Goal: Task Accomplishment & Management: Manage account settings

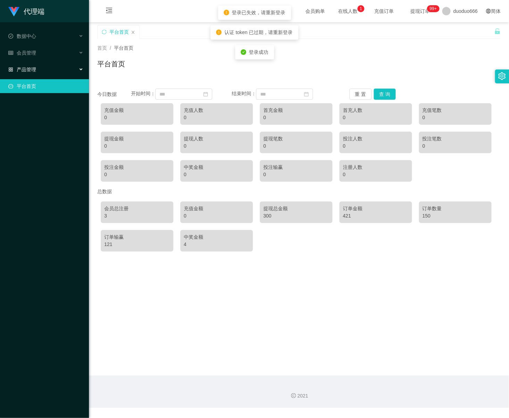
drag, startPoint x: 46, startPoint y: 63, endPoint x: 24, endPoint y: 74, distance: 24.7
click at [45, 63] on div "产品管理" at bounding box center [44, 70] width 89 height 14
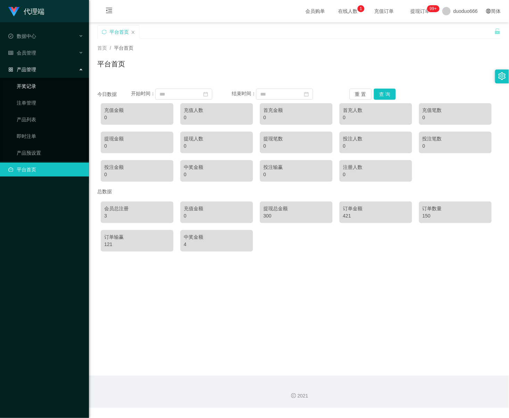
click at [36, 84] on link "开奖记录" at bounding box center [50, 86] width 67 height 14
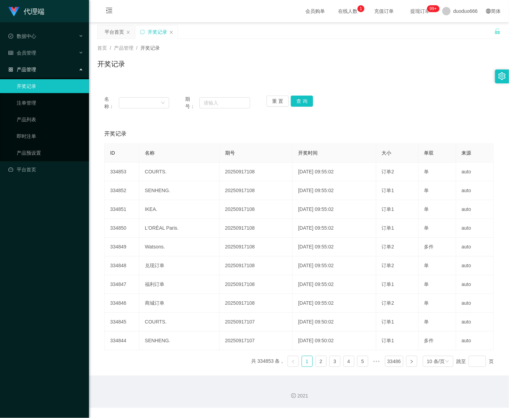
click at [40, 65] on div "产品管理" at bounding box center [44, 70] width 89 height 14
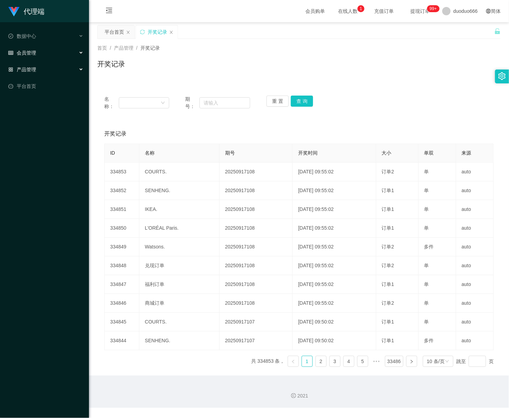
click at [41, 50] on div "会员管理" at bounding box center [44, 53] width 89 height 14
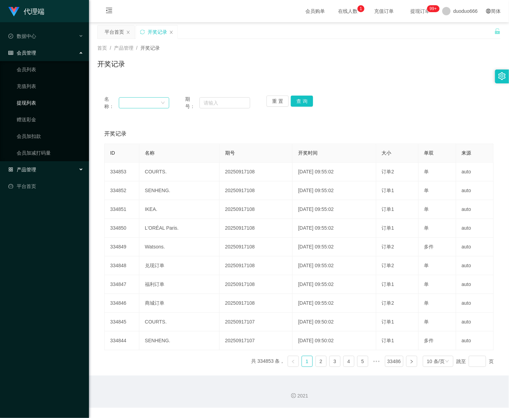
drag, startPoint x: 33, startPoint y: 100, endPoint x: 123, endPoint y: 106, distance: 90.2
click at [33, 100] on link "提现列表" at bounding box center [50, 103] width 67 height 14
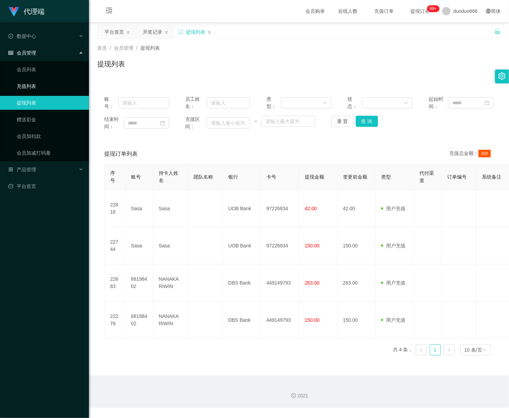
click at [44, 81] on link "充值列表" at bounding box center [50, 86] width 67 height 14
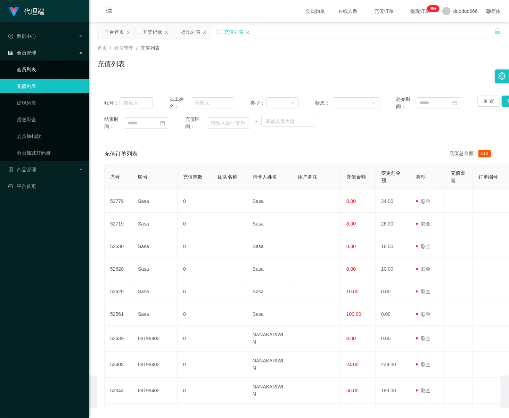
drag, startPoint x: 41, startPoint y: 66, endPoint x: 52, endPoint y: 68, distance: 11.9
click at [41, 66] on link "会员列表" at bounding box center [50, 70] width 67 height 14
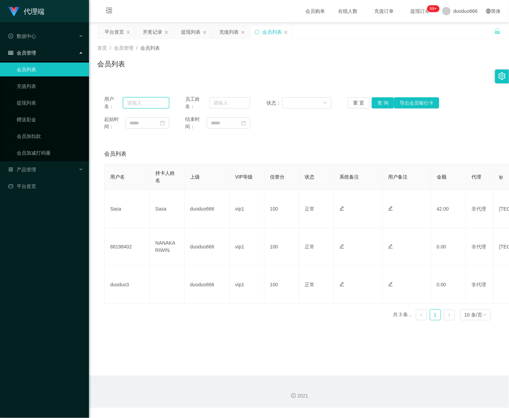
click at [141, 103] on input "text" at bounding box center [146, 102] width 46 height 11
paste input "HW270"
click at [377, 99] on button "查 询" at bounding box center [383, 102] width 22 height 11
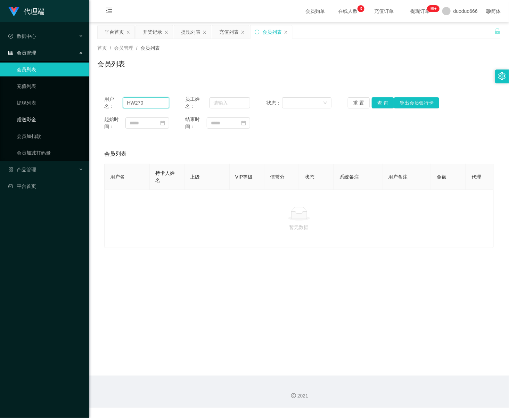
drag, startPoint x: 152, startPoint y: 101, endPoint x: 63, endPoint y: 115, distance: 89.6
click at [3, 109] on section "代理端 数据中心 会员管理 会员列表 充值列表 提现列表 赠送彩金 会员加扣款 会员加减打码量 产品管理 开奖记录 注单管理 产品列表 即时注单 产品预设置 …" at bounding box center [254, 204] width 509 height 408
paste input "onest"
type input "Honest"
drag, startPoint x: 381, startPoint y: 102, endPoint x: 371, endPoint y: 109, distance: 11.9
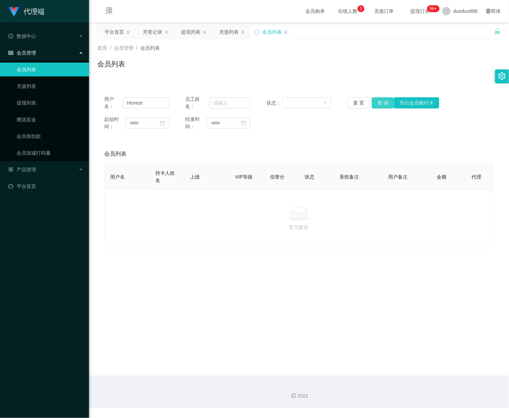
click at [380, 102] on button "查 询" at bounding box center [383, 102] width 22 height 11
click at [33, 117] on link "赠送彩金" at bounding box center [50, 120] width 67 height 14
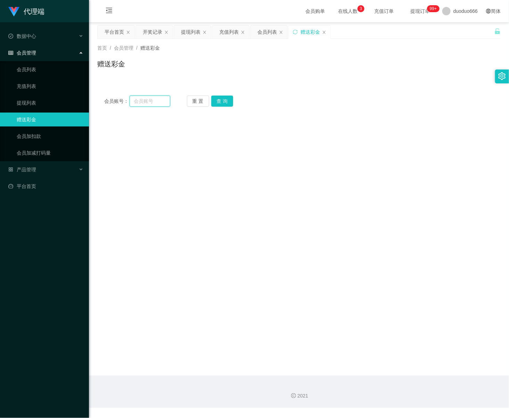
click at [152, 102] on input "text" at bounding box center [150, 101] width 41 height 11
paste input "Honest"
drag, startPoint x: 226, startPoint y: 100, endPoint x: 228, endPoint y: 107, distance: 7.6
click at [227, 100] on button "查 询" at bounding box center [222, 101] width 22 height 11
drag, startPoint x: 160, startPoint y: 103, endPoint x: -15, endPoint y: 105, distance: 175.2
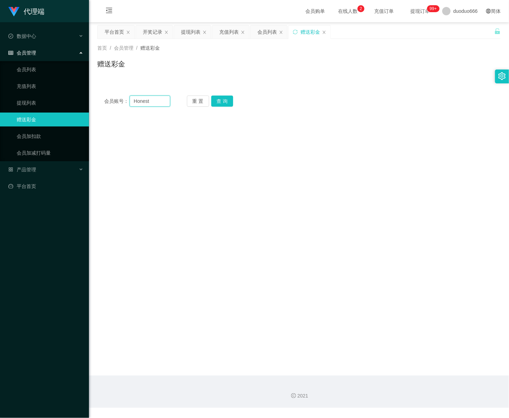
click at [0, 105] on html "代理端 数据中心 会员管理 会员列表 充值列表 提现列表 赠送彩金 会员加扣款 会员加减打码量 产品管理 开奖记录 注单管理 产品列表 即时注单 产品预设置 …" at bounding box center [254, 209] width 509 height 418
click at [226, 100] on button "查 询" at bounding box center [222, 101] width 22 height 11
drag, startPoint x: 155, startPoint y: 100, endPoint x: -38, endPoint y: 101, distance: 192.9
click at [0, 101] on html "代理端 数据中心 会员管理 会员列表 充值列表 提现列表 赠送彩金 会员加扣款 会员加减打码量 产品管理 开奖记录 注单管理 产品列表 即时注单 产品预设置 …" at bounding box center [254, 209] width 509 height 418
paste input "89126799"
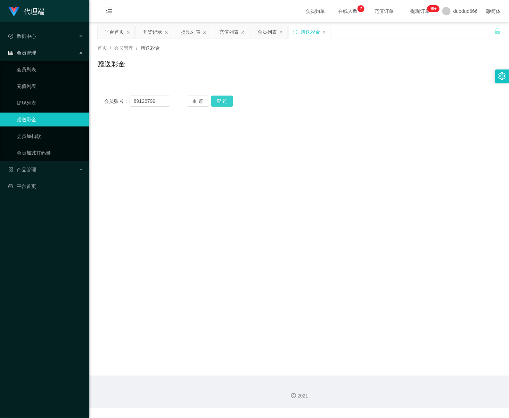
click at [225, 98] on button "查 询" at bounding box center [222, 101] width 22 height 11
drag, startPoint x: 164, startPoint y: 102, endPoint x: -73, endPoint y: 98, distance: 237.1
click at [0, 98] on html "代理端 数据中心 会员管理 会员列表 充值列表 提现列表 赠送彩金 会员加扣款 会员加减打码量 产品管理 开奖记录 注单管理 产品列表 即时注单 产品预设置 …" at bounding box center [254, 209] width 509 height 418
paste input "97122401"
type input "97122401"
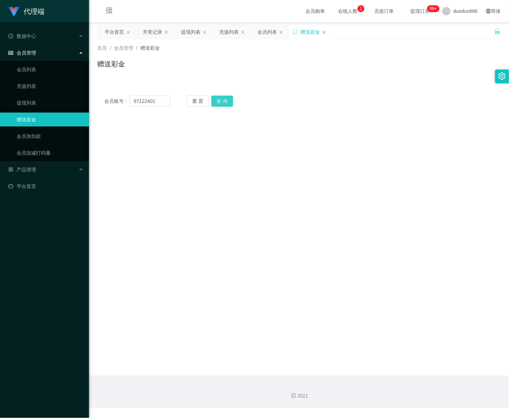
click at [222, 97] on button "查 询" at bounding box center [222, 101] width 22 height 11
